Goal: Navigation & Orientation: Find specific page/section

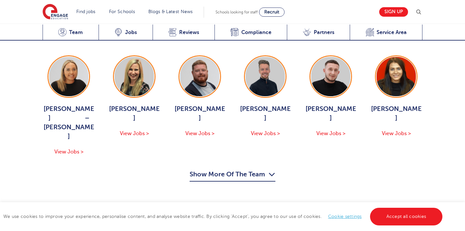
scroll to position [695, 0]
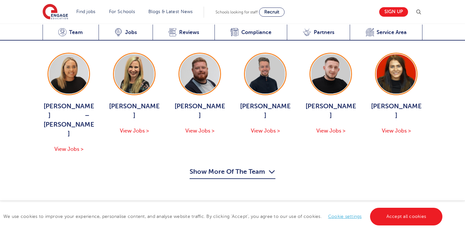
click at [270, 167] on icon "button" at bounding box center [272, 172] width 7 height 10
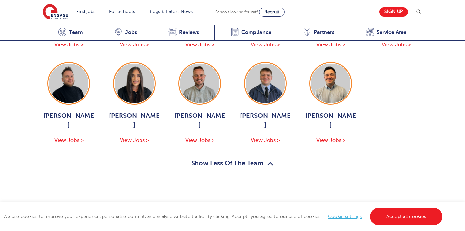
scroll to position [996, 0]
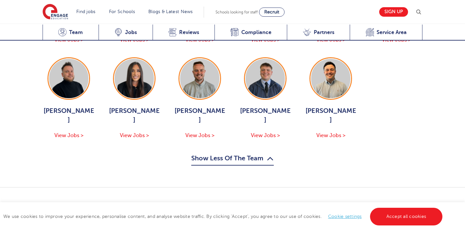
click at [239, 153] on button "Show Less Of The Team" at bounding box center [232, 159] width 83 height 12
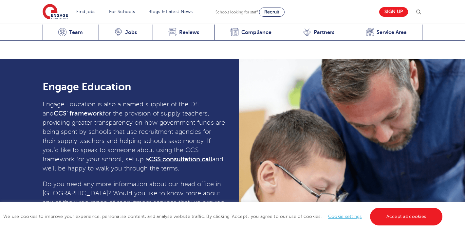
scroll to position [1981, 0]
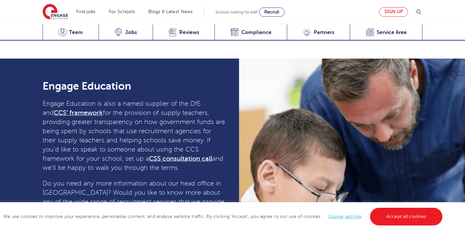
click at [396, 10] on link "Sign up" at bounding box center [393, 12] width 29 height 10
click at [246, 32] on span "Compliance" at bounding box center [257, 32] width 30 height 7
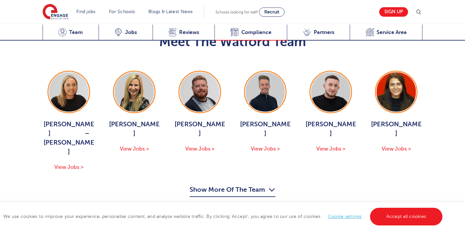
scroll to position [646, 0]
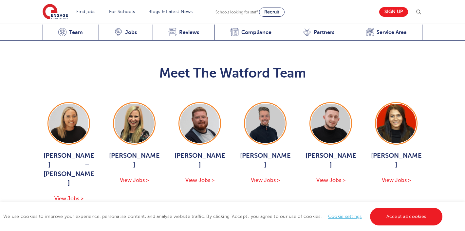
click at [398, 178] on span "View Jobs >" at bounding box center [396, 181] width 29 height 6
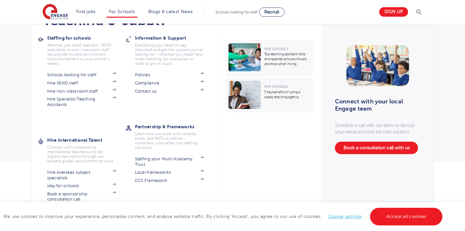
scroll to position [29, 0]
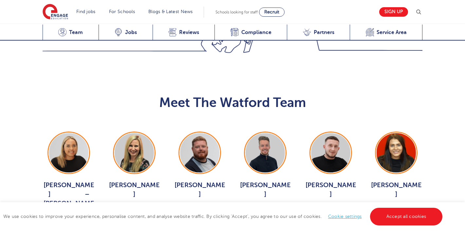
scroll to position [617, 0]
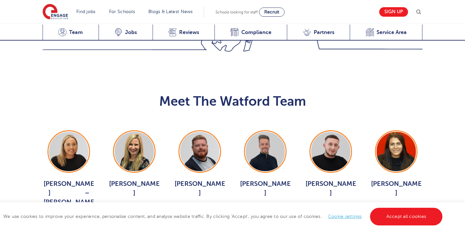
click at [206, 180] on span "Charlie Muir" at bounding box center [200, 189] width 52 height 18
click at [69, 132] on img at bounding box center [68, 151] width 39 height 39
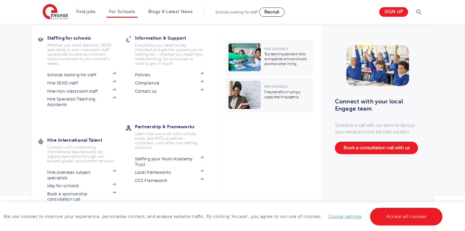
scroll to position [22, 0]
